Goal: Information Seeking & Learning: Learn about a topic

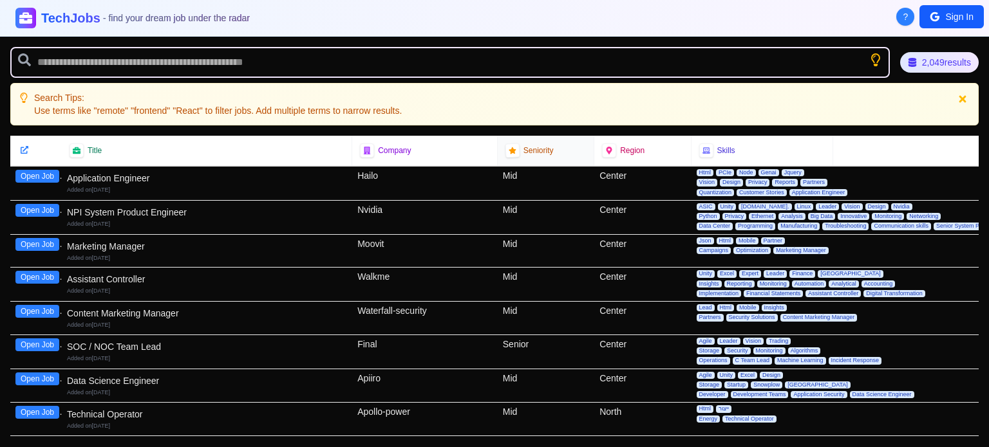
click at [532, 153] on span "Seniority" at bounding box center [538, 151] width 30 height 10
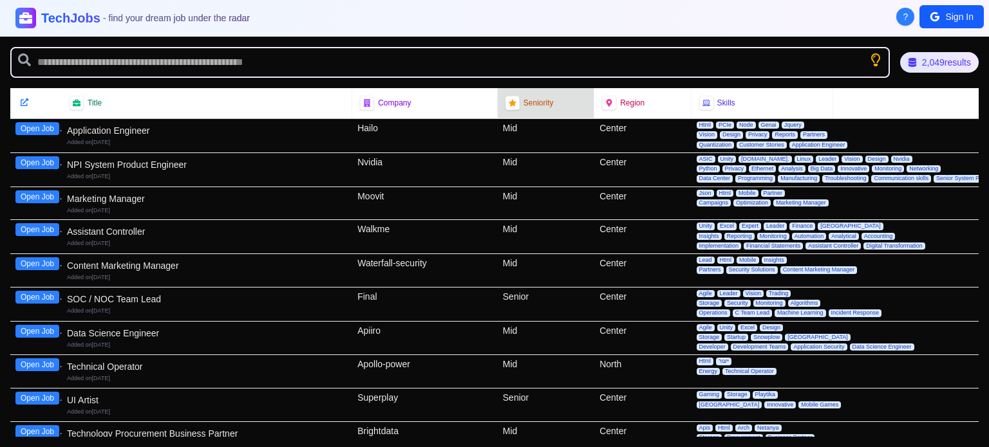
click at [523, 101] on span "Seniority" at bounding box center [538, 103] width 30 height 10
click at [508, 100] on icon at bounding box center [512, 103] width 9 height 9
click at [525, 109] on div "Seniority" at bounding box center [545, 103] width 80 height 14
click at [525, 104] on span "Seniority" at bounding box center [538, 103] width 30 height 10
click at [508, 99] on icon at bounding box center [512, 103] width 9 height 9
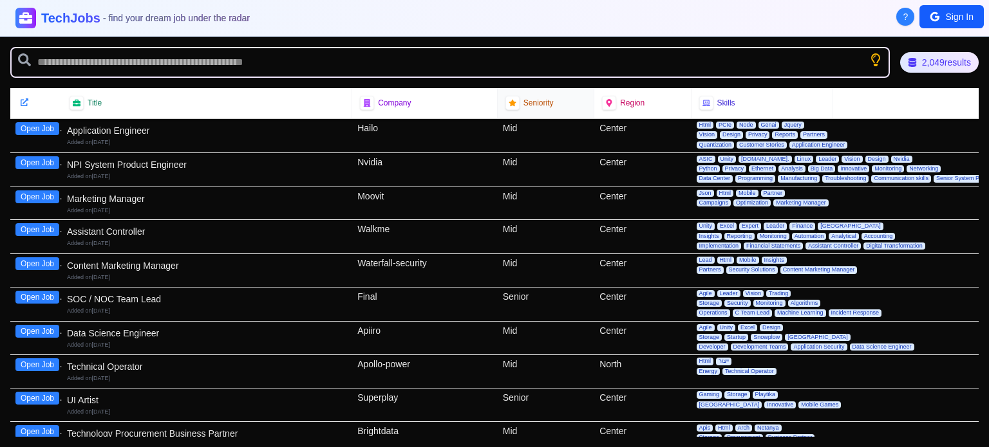
click at [538, 100] on span "Seniority" at bounding box center [538, 103] width 30 height 10
click at [23, 102] on icon at bounding box center [24, 102] width 9 height 9
click at [23, 102] on icon at bounding box center [25, 103] width 10 height 10
click at [937, 67] on div "2,049 results" at bounding box center [939, 62] width 82 height 21
click at [875, 59] on icon "Show search tips" at bounding box center [876, 60] width 14 height 14
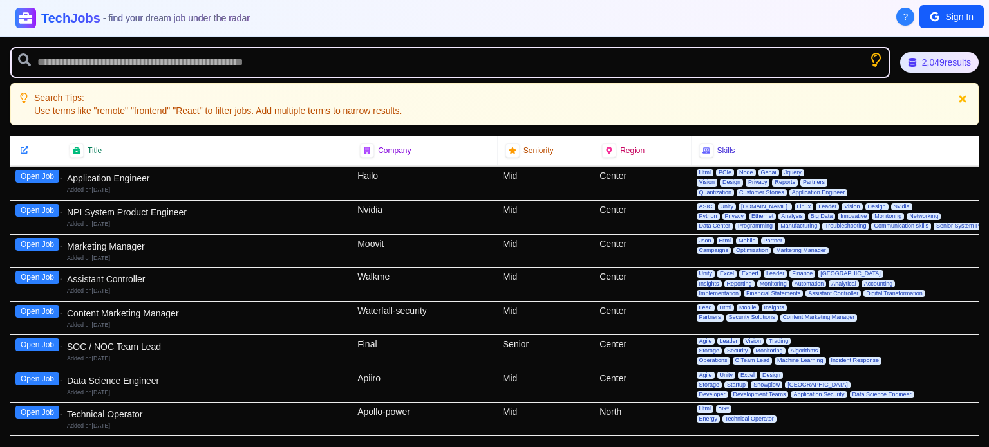
click at [872, 59] on icon "Show search tips" at bounding box center [875, 60] width 16 height 16
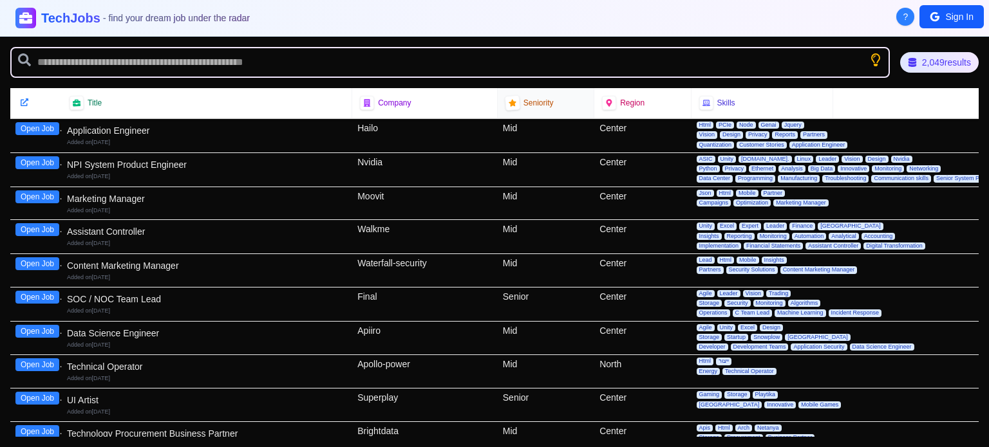
click at [523, 99] on span "Seniority" at bounding box center [538, 103] width 30 height 10
click at [542, 100] on span "Seniority" at bounding box center [538, 103] width 30 height 10
click at [510, 97] on div at bounding box center [511, 103] width 17 height 17
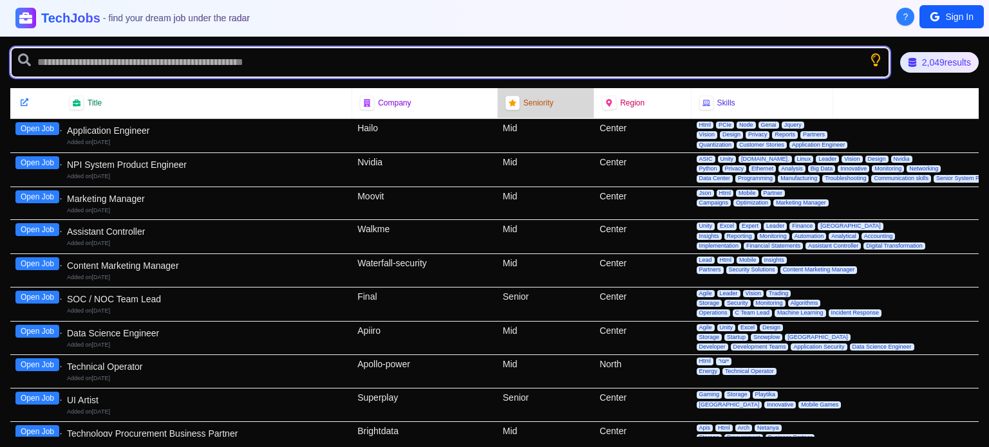
click at [418, 48] on input "text" at bounding box center [449, 62] width 879 height 31
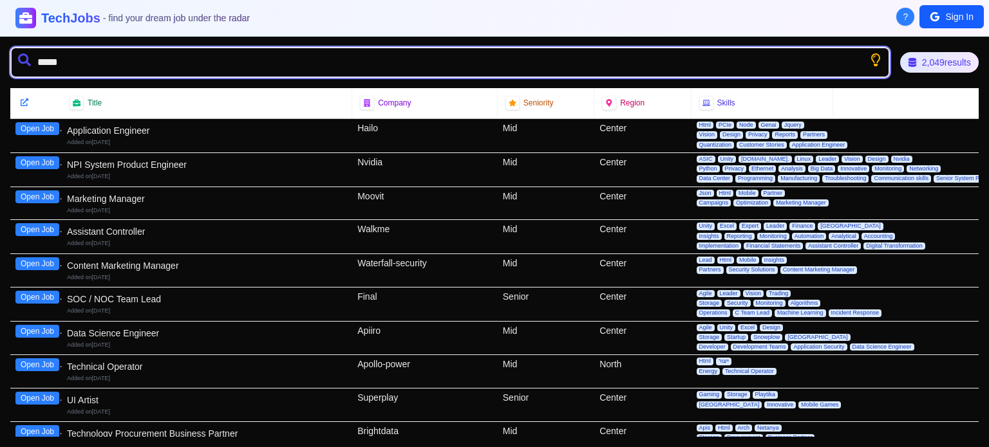
type input "******"
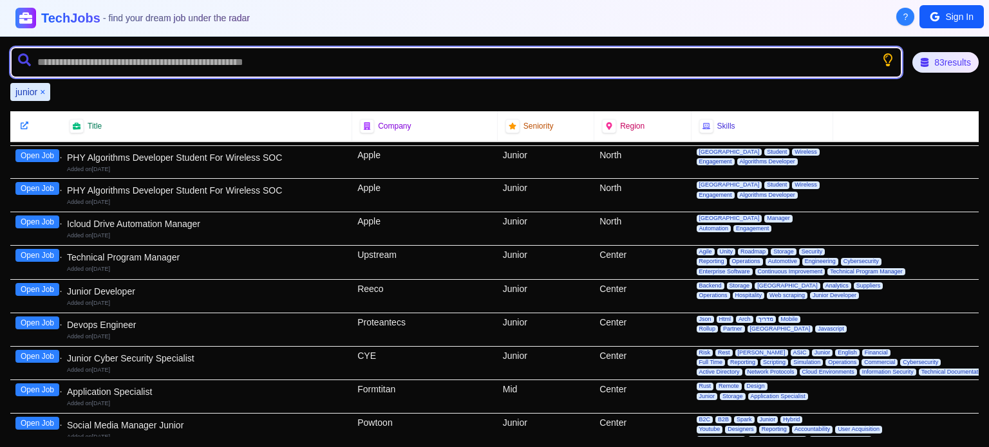
scroll to position [644, 0]
